Goal: Task Accomplishment & Management: Use online tool/utility

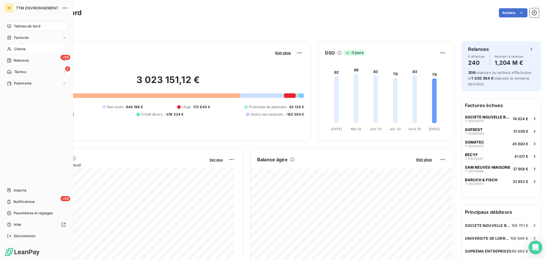
click at [23, 48] on span "Clients" at bounding box center [19, 48] width 11 height 5
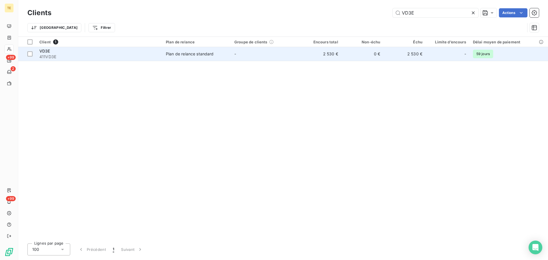
type input "VD3E"
click at [190, 53] on div "Plan de relance standard" at bounding box center [190, 54] width 48 height 6
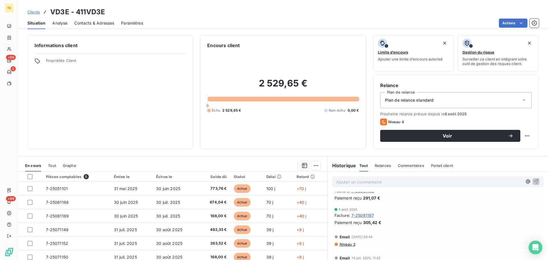
scroll to position [114, 0]
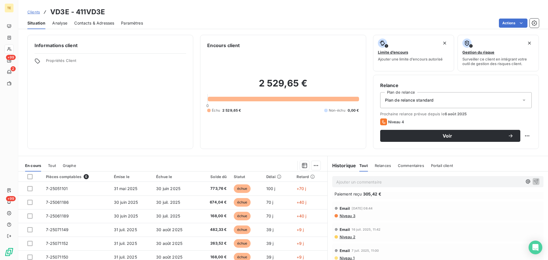
click at [341, 216] on span "Niveau 3" at bounding box center [347, 215] width 16 height 5
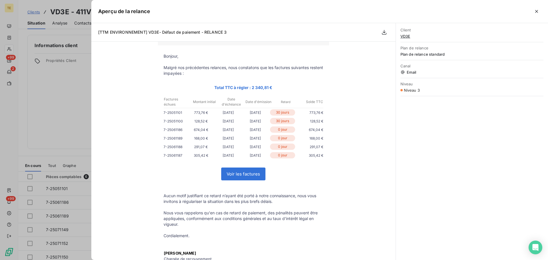
scroll to position [0, 0]
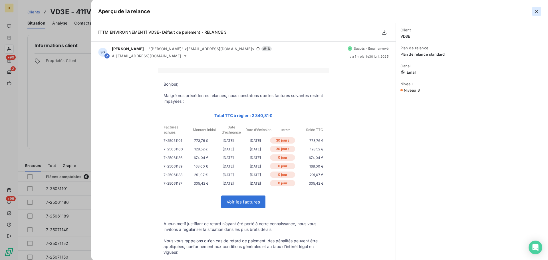
click at [538, 12] on icon "button" at bounding box center [536, 12] width 6 height 6
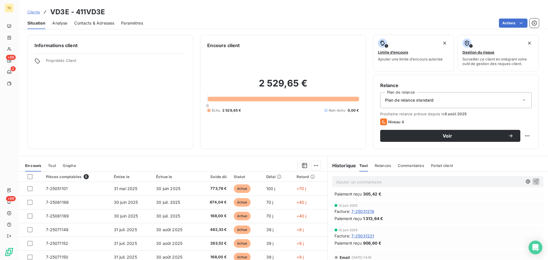
scroll to position [285, 0]
click at [398, 164] on span "Commentaires" at bounding box center [411, 165] width 26 height 5
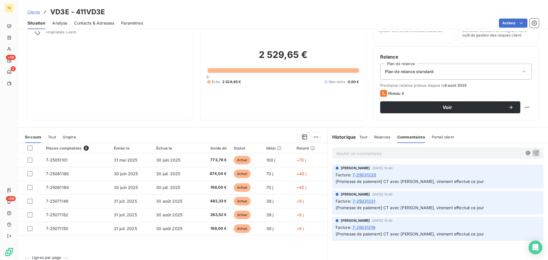
scroll to position [38, 0]
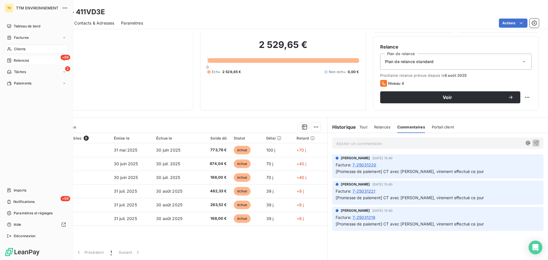
click at [31, 59] on div "+99 Relances" at bounding box center [37, 60] width 64 height 9
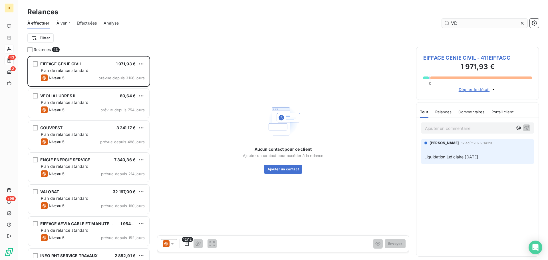
scroll to position [200, 118]
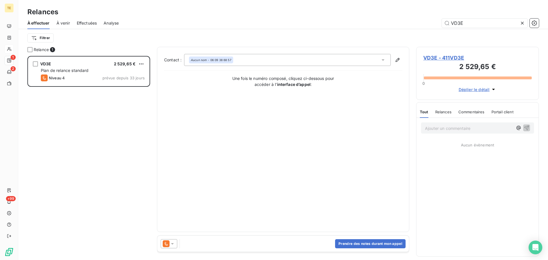
scroll to position [200, 118]
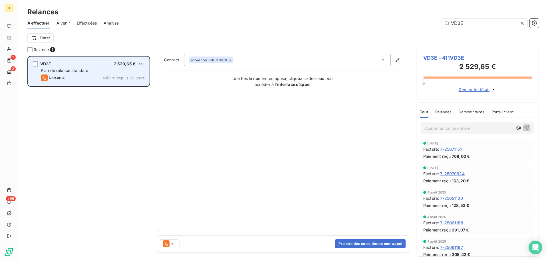
click at [111, 67] on div "VD3E 2 529,65 € Plan de relance standard Niveau 4 prévue depuis 33 jours" at bounding box center [88, 71] width 121 height 29
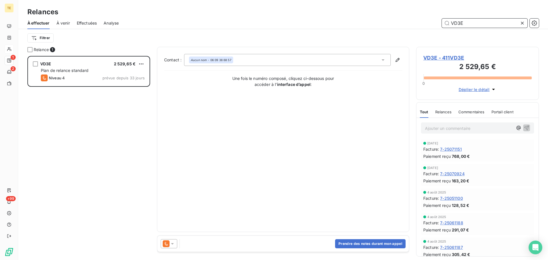
click at [473, 22] on input "VD3E" at bounding box center [484, 23] width 86 height 9
type input "V"
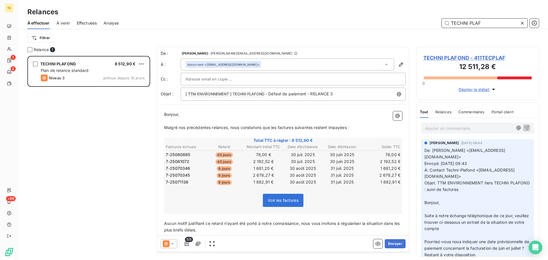
drag, startPoint x: 493, startPoint y: 24, endPoint x: 376, endPoint y: 24, distance: 116.9
click at [376, 24] on div "TECHNI PLAF" at bounding box center [331, 23] width 413 height 9
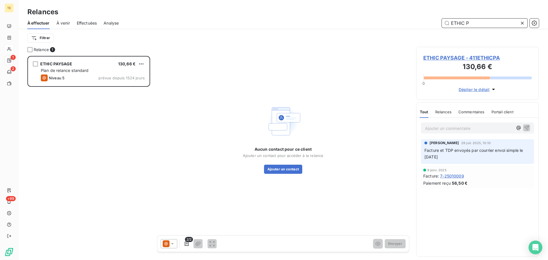
scroll to position [200, 118]
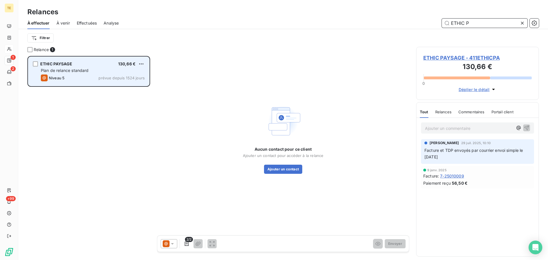
type input "ETHIC P"
click at [90, 70] on div "Plan de relance standard" at bounding box center [93, 71] width 104 height 6
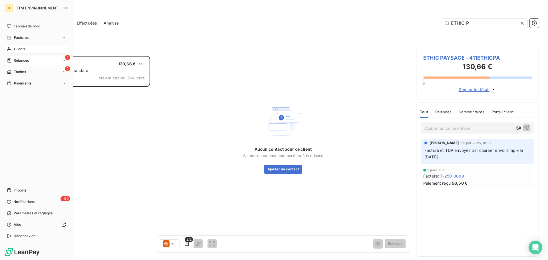
click at [16, 48] on span "Clients" at bounding box center [19, 48] width 11 height 5
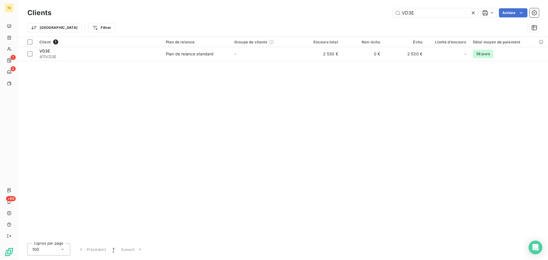
drag, startPoint x: 437, startPoint y: 12, endPoint x: 328, endPoint y: 13, distance: 108.9
click at [329, 13] on div "VD3E Actions" at bounding box center [298, 12] width 480 height 9
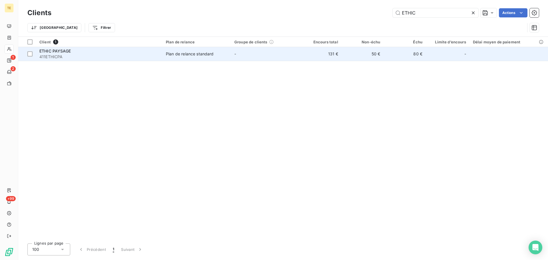
type input "ETHIC"
click at [195, 58] on td "Plan de relance standard" at bounding box center [196, 54] width 68 height 14
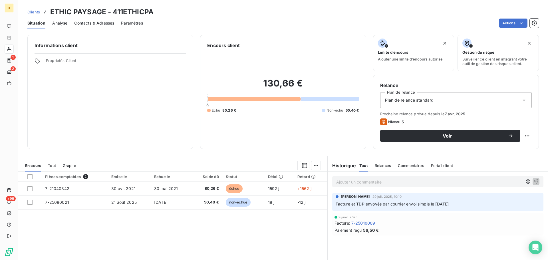
click at [104, 22] on span "Contacts & Adresses" at bounding box center [94, 23] width 40 height 6
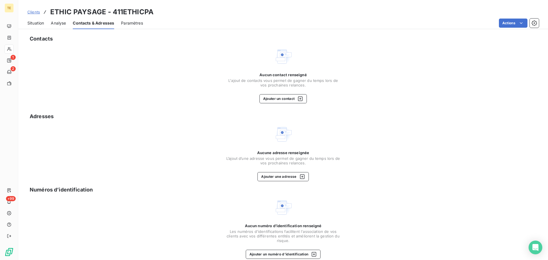
click at [31, 20] on span "Situation" at bounding box center [35, 23] width 17 height 6
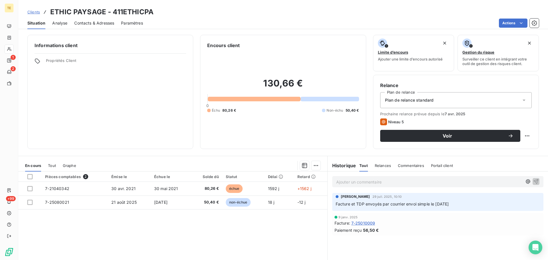
click at [380, 202] on span "Facture et TDP envoyés par courrier envoi simple le [DATE]" at bounding box center [391, 203] width 113 height 5
click at [381, 210] on div "[PERSON_NAME] [DATE] 10:10 Facture et TDP envoyés par courrier envoi simple le …" at bounding box center [437, 202] width 211 height 18
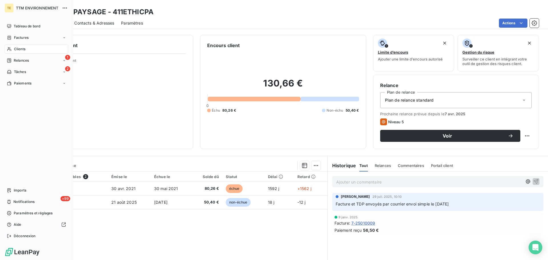
click at [23, 44] on nav "Tableau de bord Factures Clients 1 Relances 2 Tâches Paiements" at bounding box center [37, 55] width 64 height 66
click at [23, 48] on span "Clients" at bounding box center [19, 48] width 11 height 5
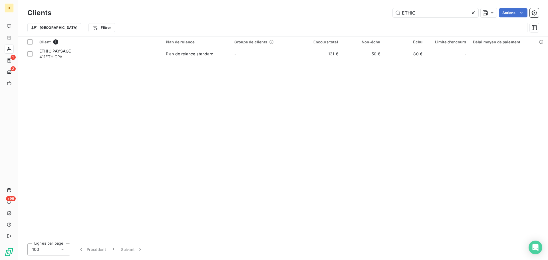
drag, startPoint x: 431, startPoint y: 11, endPoint x: 335, endPoint y: 19, distance: 95.8
click at [337, 17] on div "ETHIC Actions" at bounding box center [298, 12] width 480 height 9
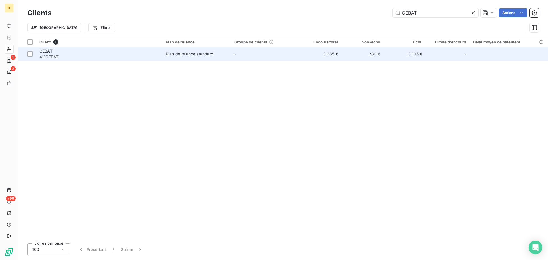
type input "CEBAT"
click at [208, 58] on td "Plan de relance standard" at bounding box center [196, 54] width 68 height 14
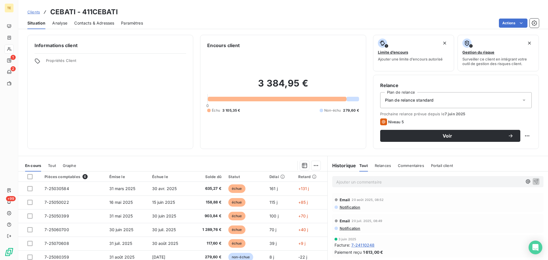
click at [353, 206] on span "Notification" at bounding box center [349, 207] width 21 height 5
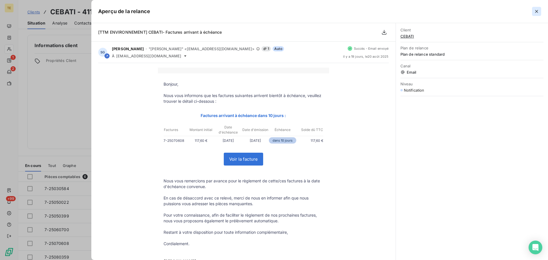
click at [540, 11] on button "button" at bounding box center [536, 11] width 9 height 9
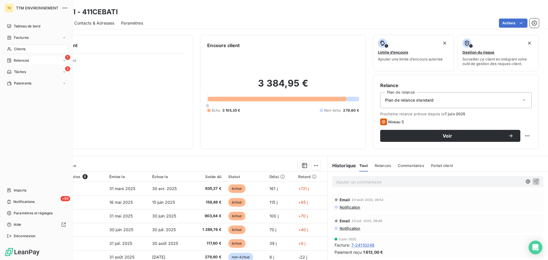
click at [26, 60] on span "Relances" at bounding box center [21, 60] width 15 height 5
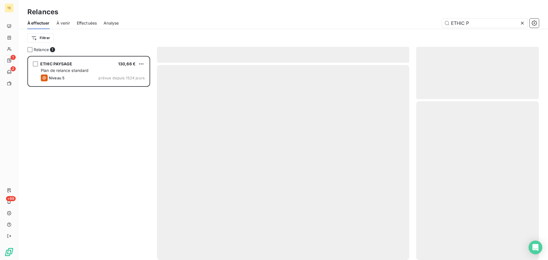
scroll to position [200, 118]
drag, startPoint x: 450, startPoint y: 29, endPoint x: 292, endPoint y: 29, distance: 157.7
click at [273, 30] on div "À effectuer À venir Effectuées Analyse ETHIC P Filtrer" at bounding box center [282, 32] width 529 height 30
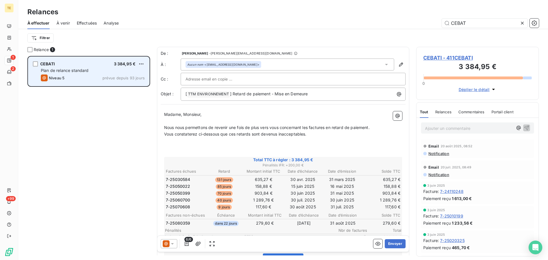
type input "CEBAT"
click at [69, 67] on div "CEBATI 3 384,95 € Plan de relance standard Niveau 5 prévue depuis 93 jours" at bounding box center [88, 71] width 121 height 29
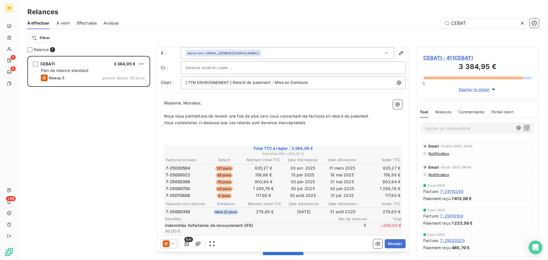
scroll to position [29, 0]
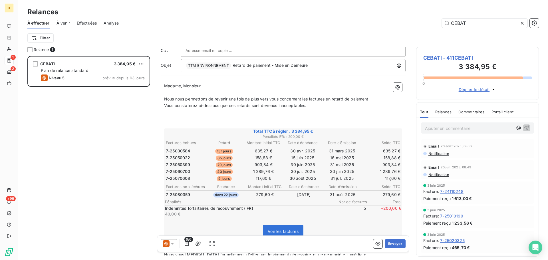
click at [174, 243] on icon at bounding box center [172, 244] width 6 height 6
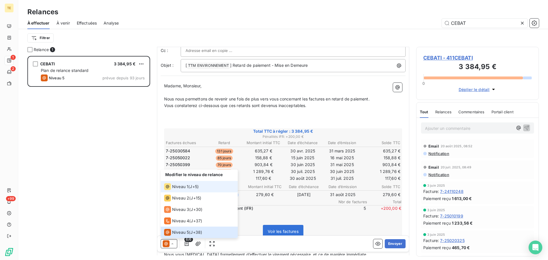
click at [188, 186] on div "Niveau 1 ( J+5 )" at bounding box center [181, 186] width 35 height 7
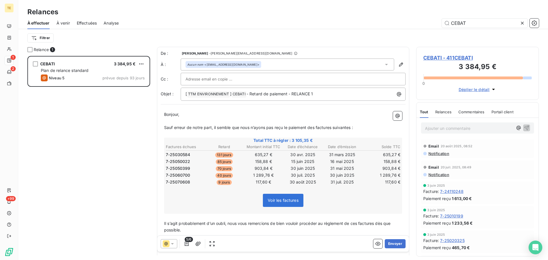
click at [186, 241] on span "5/6" at bounding box center [188, 239] width 8 height 5
click at [199, 243] on icon "button" at bounding box center [198, 244] width 6 height 6
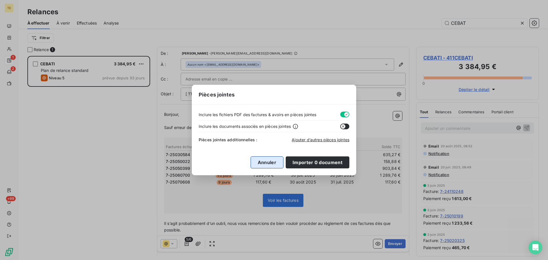
click at [270, 165] on button "Annuler" at bounding box center [266, 162] width 33 height 12
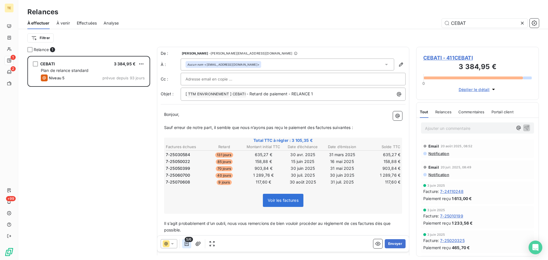
click at [188, 242] on icon "button" at bounding box center [187, 244] width 6 height 6
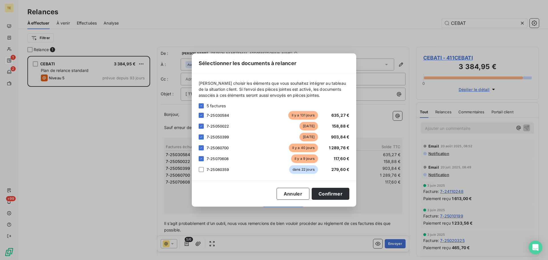
click at [218, 170] on span "7-25080359" at bounding box center [217, 169] width 23 height 5
click at [197, 169] on div "[PERSON_NAME] choisir les éléments que vous souhaitez intégrer au tableau de la…" at bounding box center [274, 126] width 164 height 107
click at [200, 169] on div at bounding box center [200, 169] width 5 height 5
click at [329, 193] on button "Confirmer" at bounding box center [330, 194] width 38 height 12
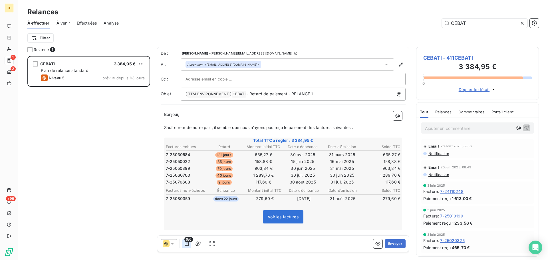
click at [186, 243] on icon "button" at bounding box center [187, 244] width 6 height 6
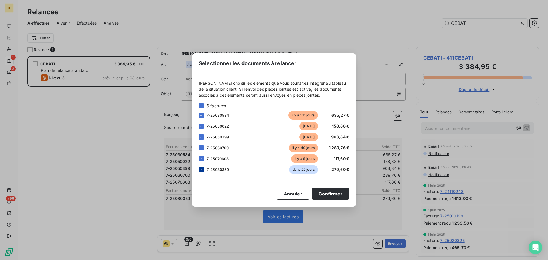
click at [200, 169] on icon at bounding box center [200, 169] width 3 height 3
click at [338, 192] on button "Confirmer" at bounding box center [330, 194] width 38 height 12
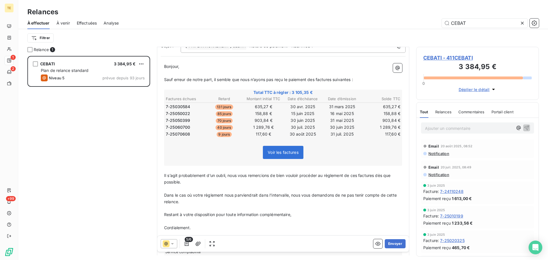
scroll to position [0, 0]
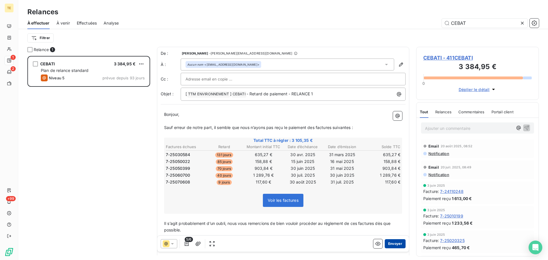
click at [391, 241] on button "Envoyer" at bounding box center [394, 243] width 21 height 9
